Goal: Information Seeking & Learning: Learn about a topic

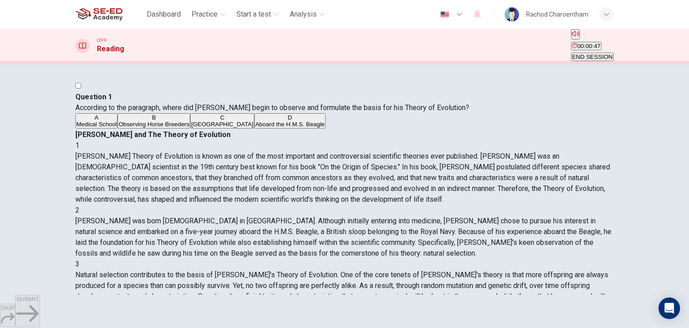
drag, startPoint x: 531, startPoint y: 92, endPoint x: 597, endPoint y: 92, distance: 65.5
click at [597, 129] on div "[PERSON_NAME] and The Theory of Evolution" at bounding box center [344, 134] width 539 height 11
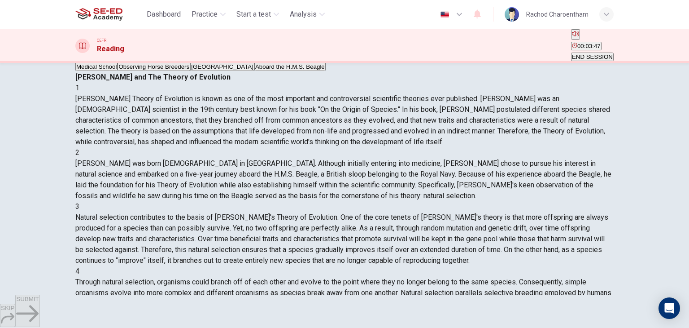
drag, startPoint x: 416, startPoint y: 120, endPoint x: 478, endPoint y: 120, distance: 61.5
click at [478, 120] on span "[PERSON_NAME] Theory of Evolution is known as one of the most important and con…" at bounding box center [342, 120] width 535 height 52
click at [190, 71] on button "C England" at bounding box center [222, 63] width 64 height 15
click at [39, 302] on span "SUBMIT" at bounding box center [27, 298] width 22 height 7
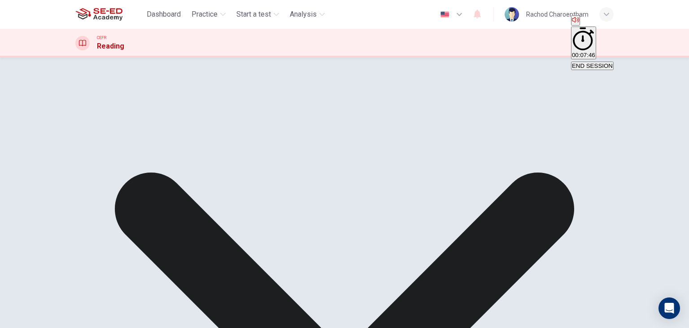
click at [122, 66] on div "A Medical School B Observing Horse Breeders C England D Aboard the H.M.S. Beagle" at bounding box center [344, 58] width 539 height 16
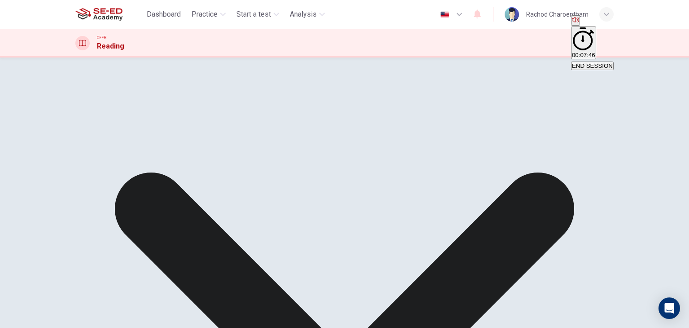
click at [242, 66] on div "A Medical School B Observing Horse Breeders C England D Aboard the H.M.S. Beagle" at bounding box center [344, 58] width 539 height 16
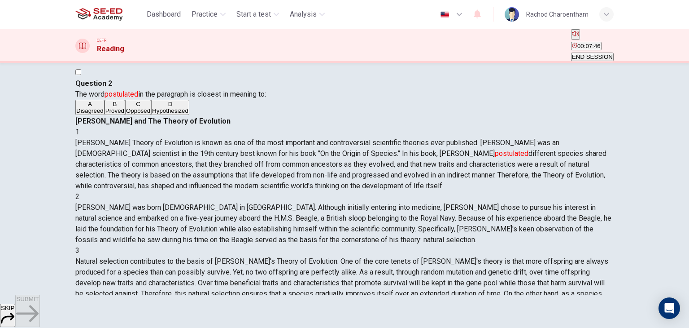
scroll to position [0, 0]
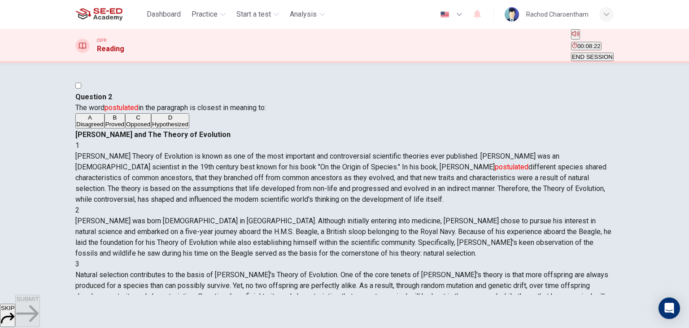
click at [141, 128] on button "C Opposed" at bounding box center [138, 120] width 26 height 15
click at [368, 298] on div "SKIP SUBMIT" at bounding box center [344, 310] width 689 height 33
click at [39, 302] on button "SUBMIT" at bounding box center [27, 310] width 24 height 32
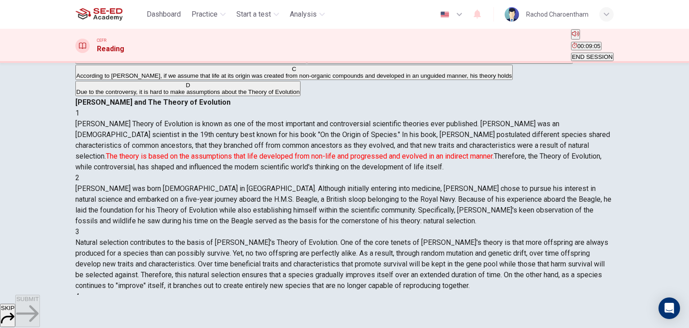
scroll to position [90, 0]
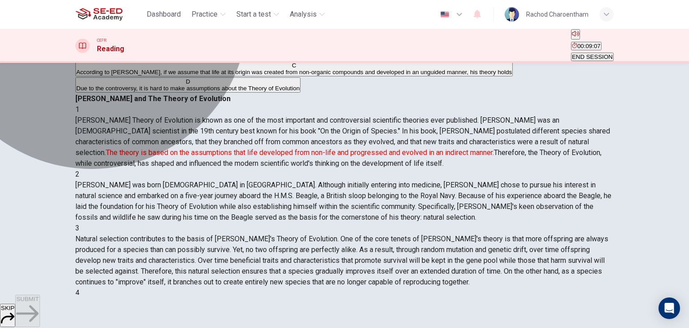
click at [308, 59] on span "Based on certain assumptions, we can prove that evolution occurs in all living …" at bounding box center [440, 56] width 264 height 7
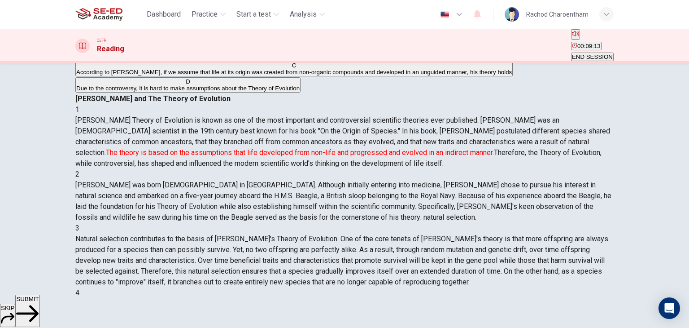
click at [39, 302] on span "SUBMIT" at bounding box center [27, 298] width 22 height 7
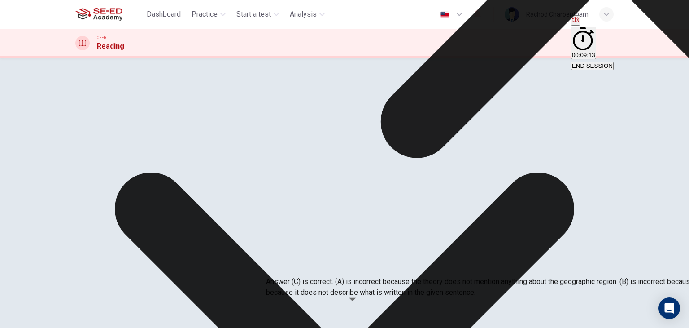
click at [212, 88] on div "A The Theory of Evolution states that life originated in one geographic region …" at bounding box center [344, 63] width 539 height 48
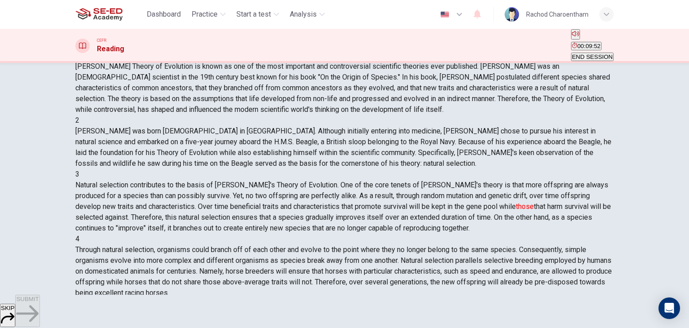
drag, startPoint x: 123, startPoint y: 174, endPoint x: 119, endPoint y: 172, distance: 4.8
click at [174, 39] on button "D Traits and characteristics" at bounding box center [208, 30] width 68 height 15
click at [39, 302] on span "SUBMIT" at bounding box center [27, 298] width 22 height 7
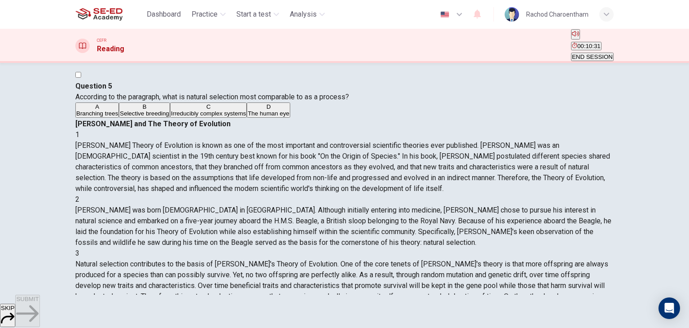
scroll to position [314, 0]
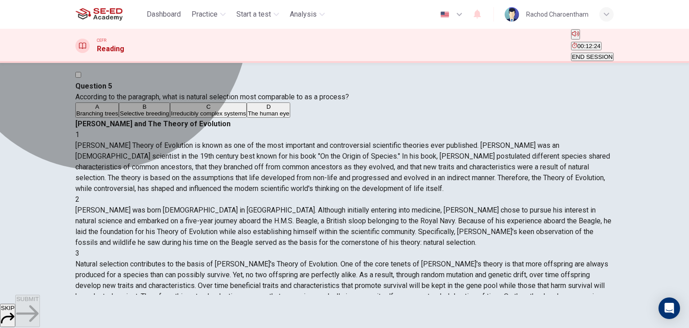
click at [170, 118] on button "B Selective breeding" at bounding box center [144, 109] width 51 height 15
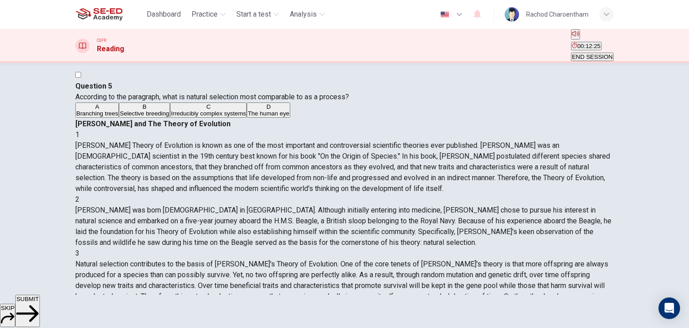
click at [39, 302] on span "SUBMIT" at bounding box center [27, 298] width 22 height 7
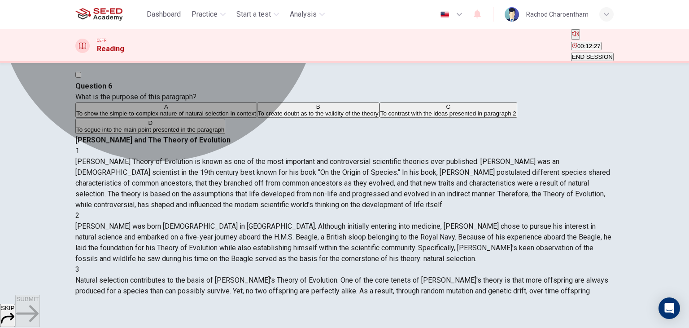
click at [380, 118] on button "C To contrast with the ideas presented in paragraph 2" at bounding box center [449, 109] width 138 height 15
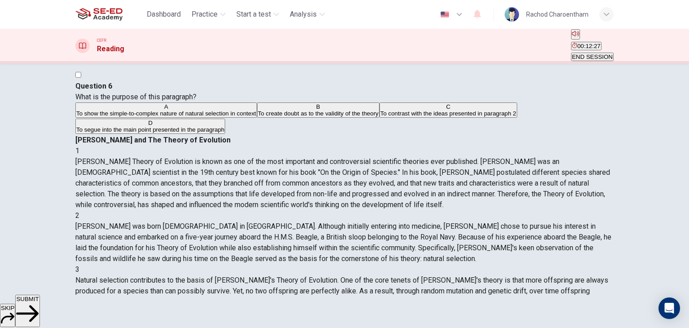
click at [39, 313] on button "SUBMIT" at bounding box center [27, 310] width 24 height 32
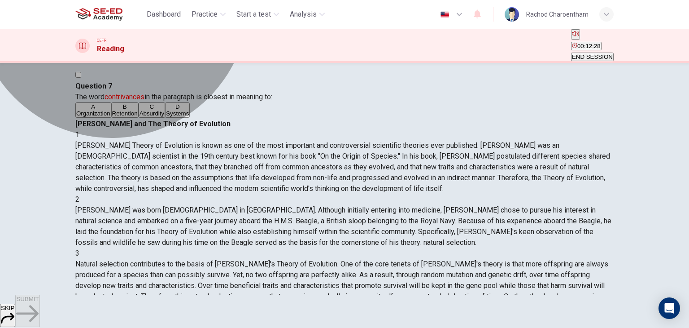
click at [190, 118] on button "D Systems" at bounding box center [177, 109] width 25 height 15
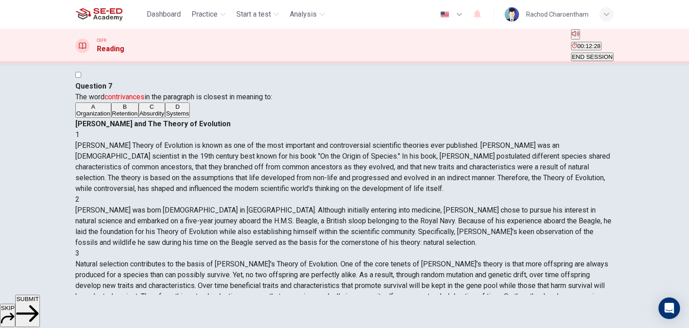
click at [39, 301] on button "SUBMIT" at bounding box center [27, 310] width 24 height 32
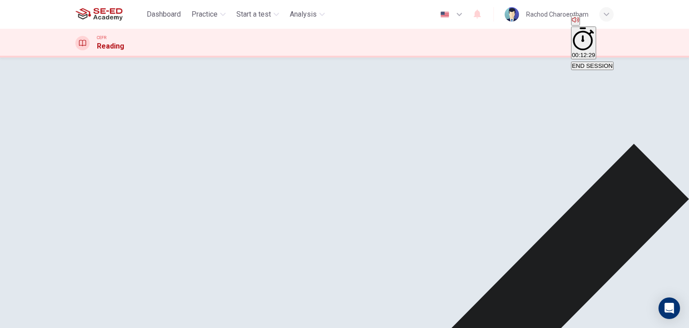
scroll to position [449, 0]
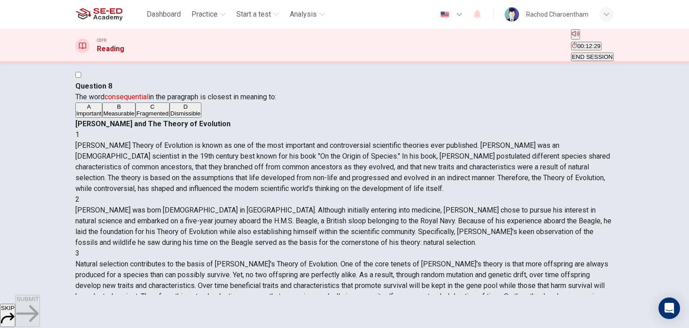
click at [170, 118] on button "C Fragmented" at bounding box center [153, 109] width 34 height 15
click at [39, 302] on span "SUBMIT" at bounding box center [27, 298] width 22 height 7
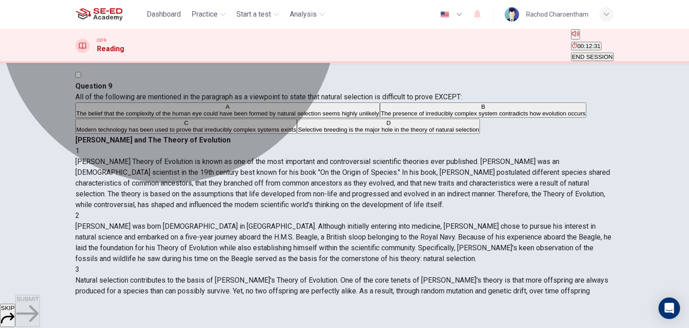
click at [381, 117] on span "The presence of irreducibly complex system contradicts how evolution occurs" at bounding box center [483, 113] width 205 height 7
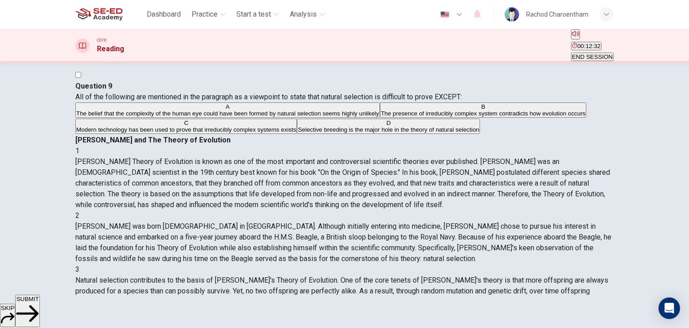
click at [39, 302] on span "SUBMIT" at bounding box center [27, 298] width 22 height 7
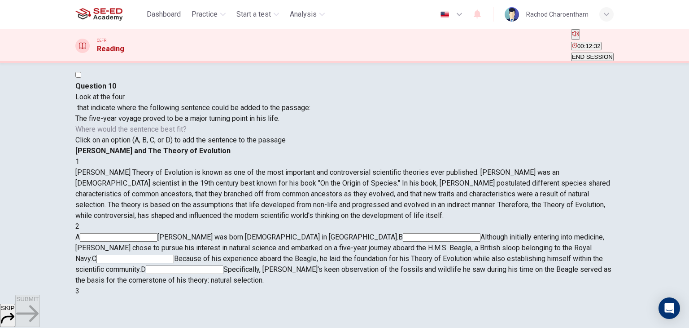
scroll to position [50, 0]
click at [241, 124] on div "The five-year voyage proved to be a major turning point in his life." at bounding box center [192, 118] width 235 height 11
click at [174, 254] on input at bounding box center [135, 258] width 78 height 9
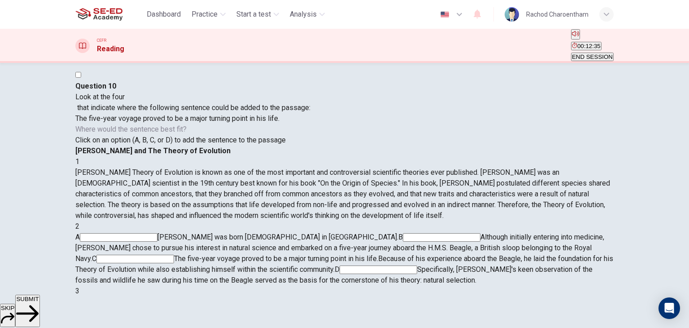
click at [39, 320] on button "SUBMIT" at bounding box center [27, 310] width 24 height 32
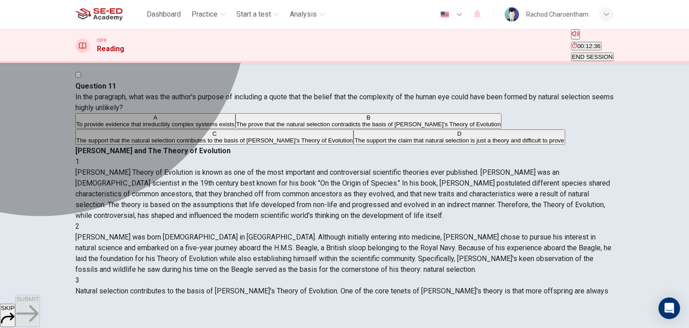
click at [237, 127] on span "The prove that the natural selection contradicts the basis of [PERSON_NAME]'s T…" at bounding box center [369, 124] width 265 height 7
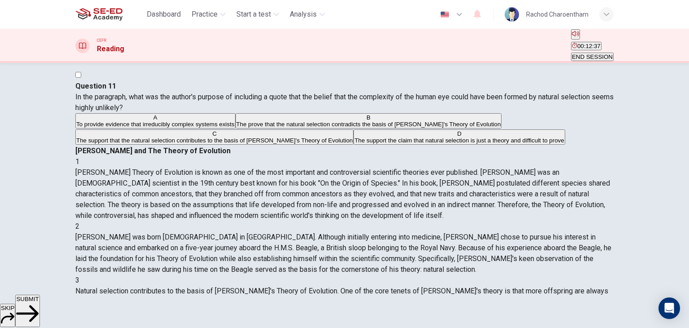
click at [39, 302] on span "SUBMIT" at bounding box center [27, 298] width 22 height 7
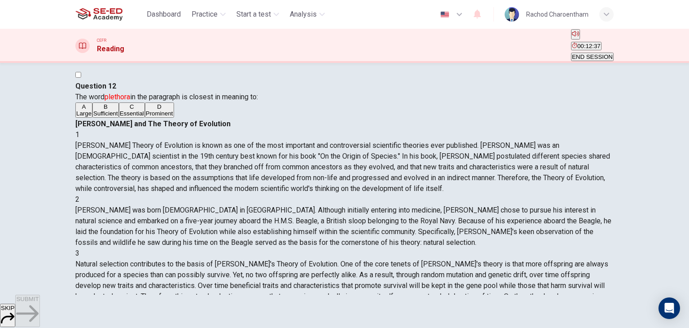
click at [190, 118] on div "A Large B Sufficient C Essential D Prominent" at bounding box center [344, 110] width 539 height 16
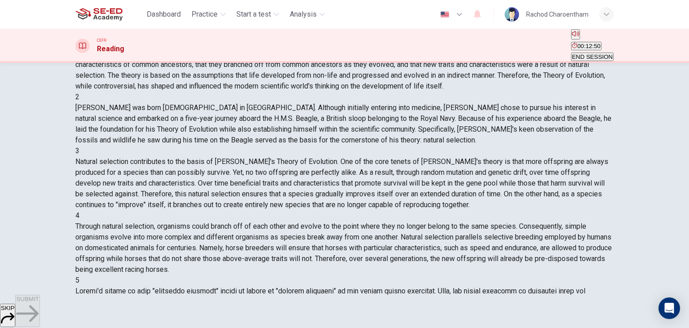
scroll to position [114, 0]
click at [171, 16] on div "A Large B Sufficient C Essential D Prominent" at bounding box center [344, 8] width 539 height 16
click at [146, 14] on span "Prominent" at bounding box center [159, 10] width 27 height 7
click at [411, 323] on div "SKIP SUBMIT" at bounding box center [344, 310] width 689 height 33
click at [39, 316] on button "SUBMIT" at bounding box center [27, 310] width 24 height 32
